Goal: Information Seeking & Learning: Learn about a topic

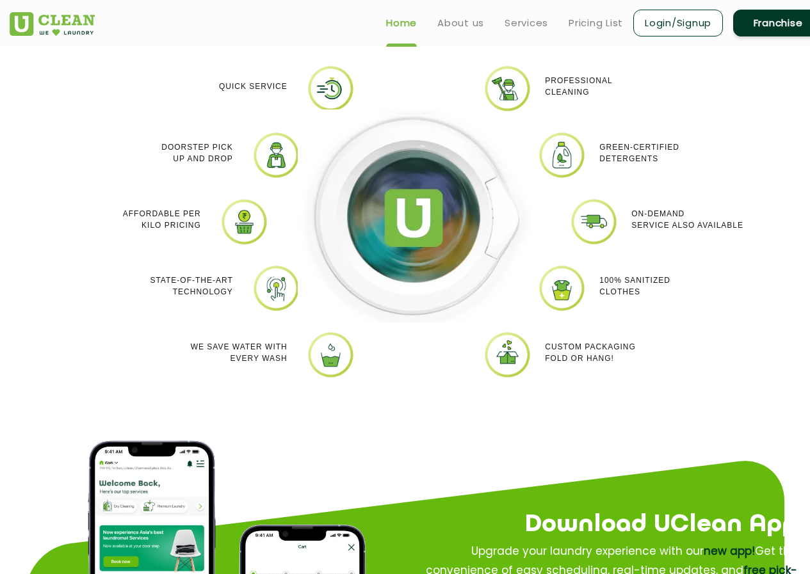
scroll to position [1089, 0]
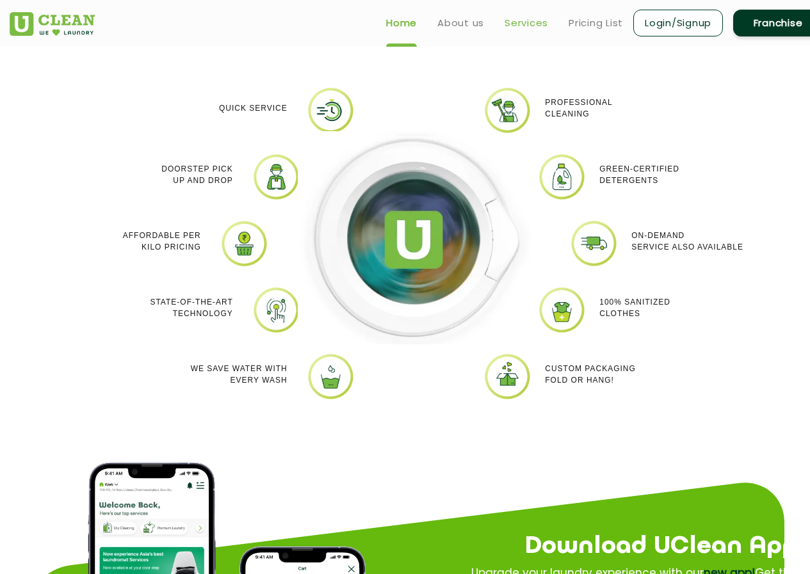
click at [519, 19] on link "Services" at bounding box center [527, 22] width 44 height 15
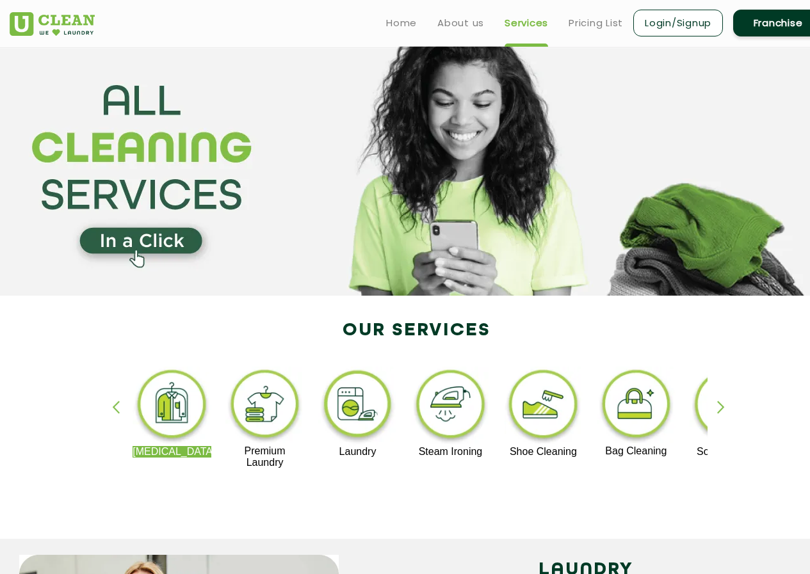
click at [719, 409] on div "button" at bounding box center [726, 418] width 19 height 35
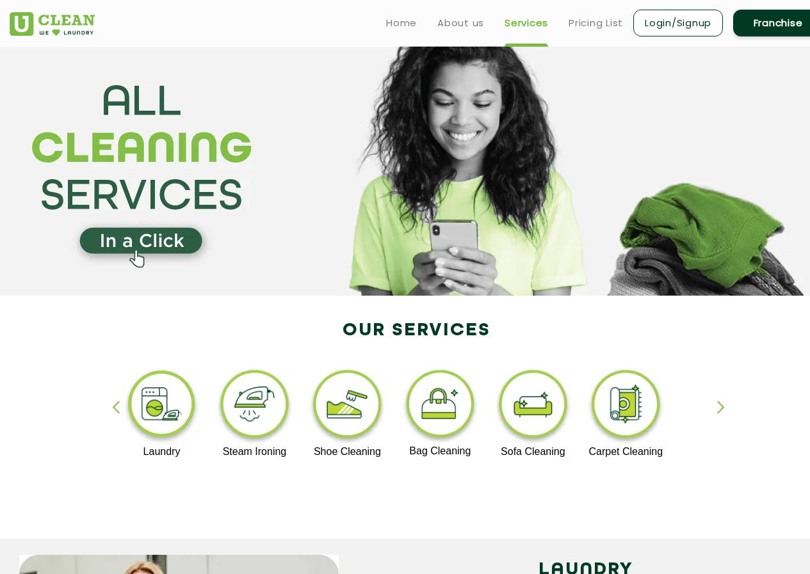
click at [719, 409] on div "button" at bounding box center [726, 418] width 19 height 35
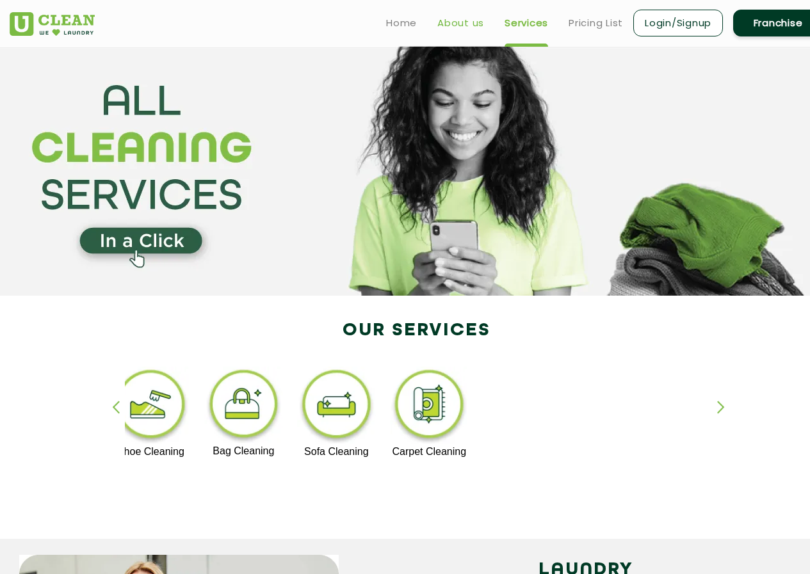
click at [450, 21] on link "About us" at bounding box center [460, 22] width 47 height 15
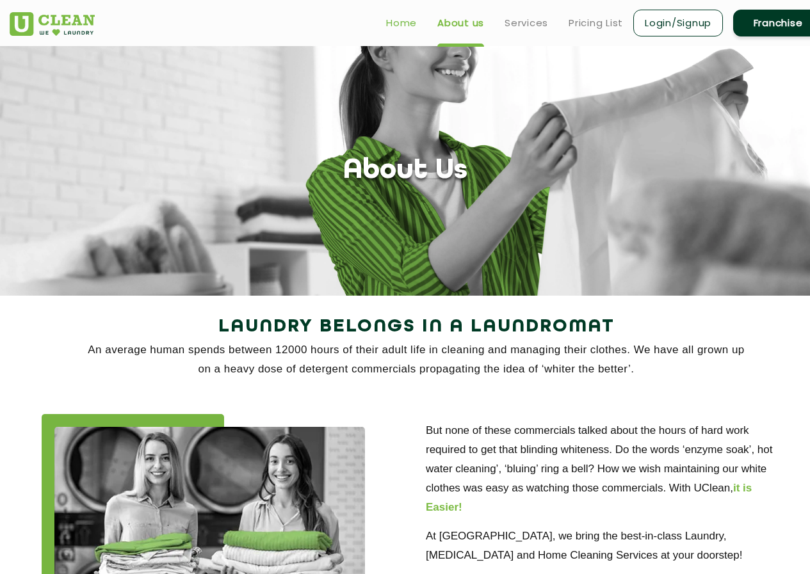
click at [402, 28] on link "Home" at bounding box center [401, 22] width 31 height 15
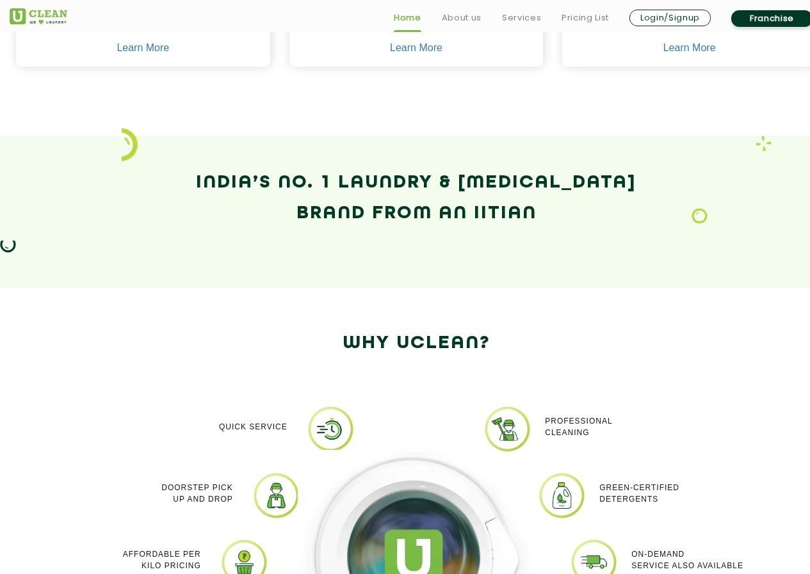
scroll to position [1025, 0]
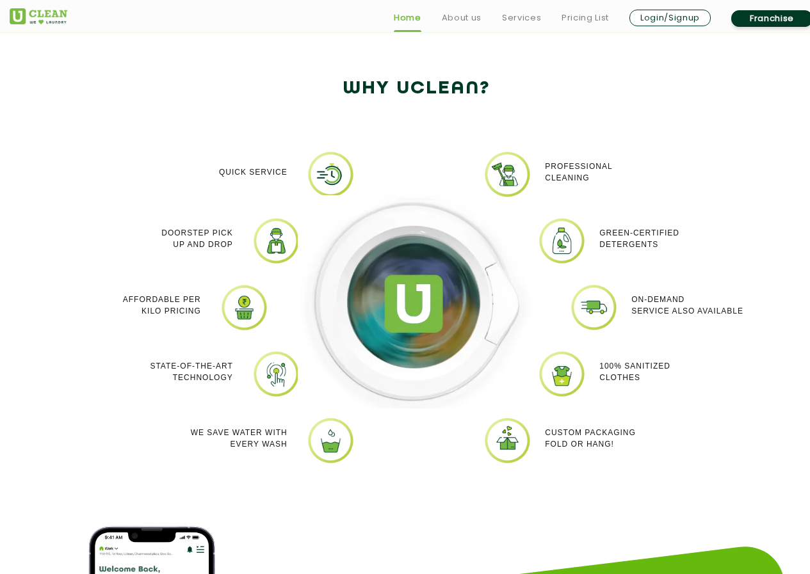
drag, startPoint x: 166, startPoint y: 232, endPoint x: 236, endPoint y: 248, distance: 72.1
click at [236, 248] on div "Doorstep Pick up and Drop" at bounding box center [150, 239] width 185 height 44
drag, startPoint x: 220, startPoint y: 173, endPoint x: 285, endPoint y: 167, distance: 65.0
click at [285, 167] on p "Quick Service" at bounding box center [253, 173] width 69 height 12
copy p "Quick Service"
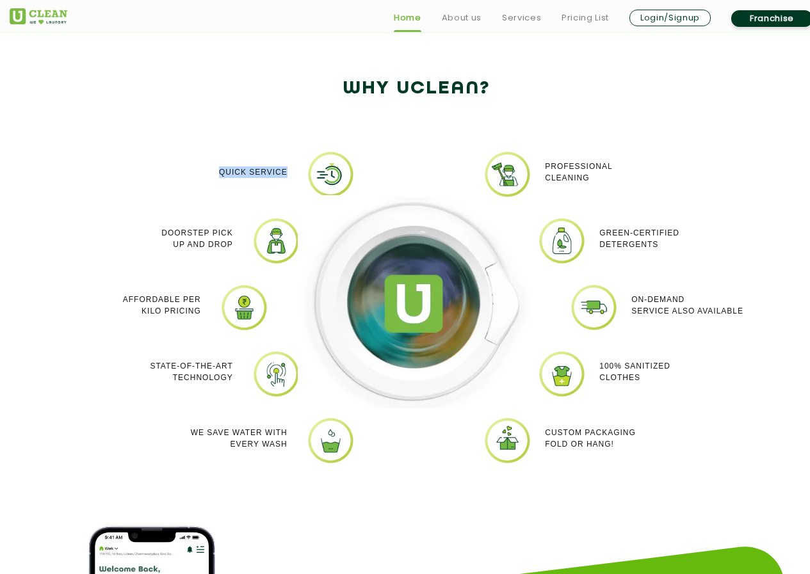
click at [274, 241] on img at bounding box center [276, 241] width 48 height 48
